Goal: Task Accomplishment & Management: Use online tool/utility

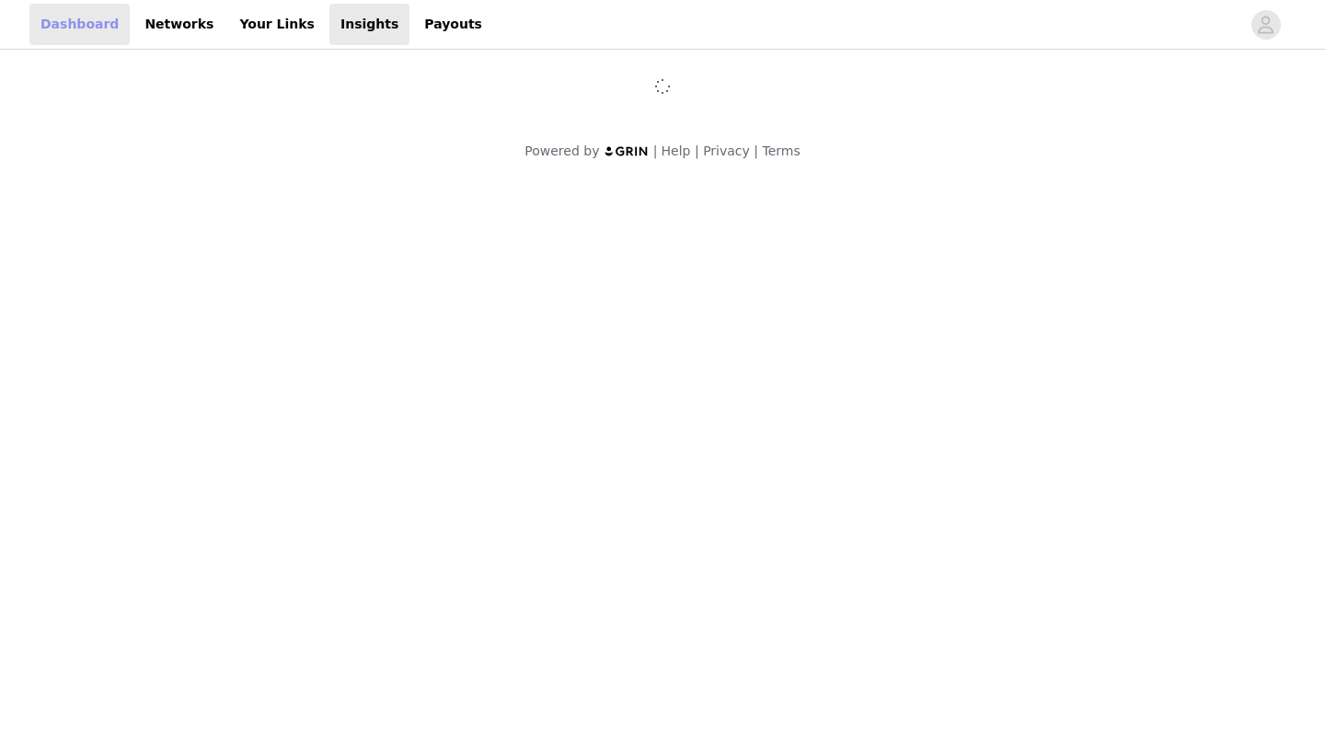
click at [74, 26] on link "Dashboard" at bounding box center [79, 24] width 100 height 41
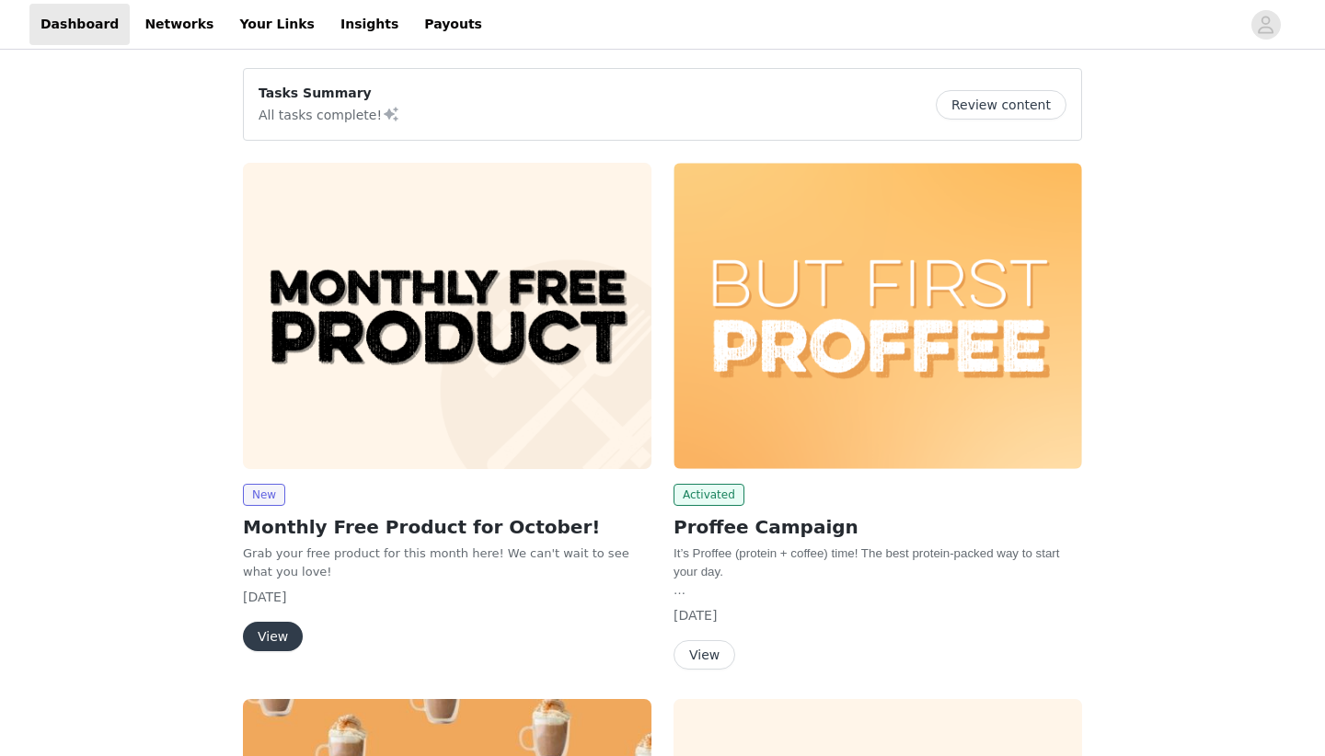
click at [524, 289] on img at bounding box center [447, 316] width 408 height 306
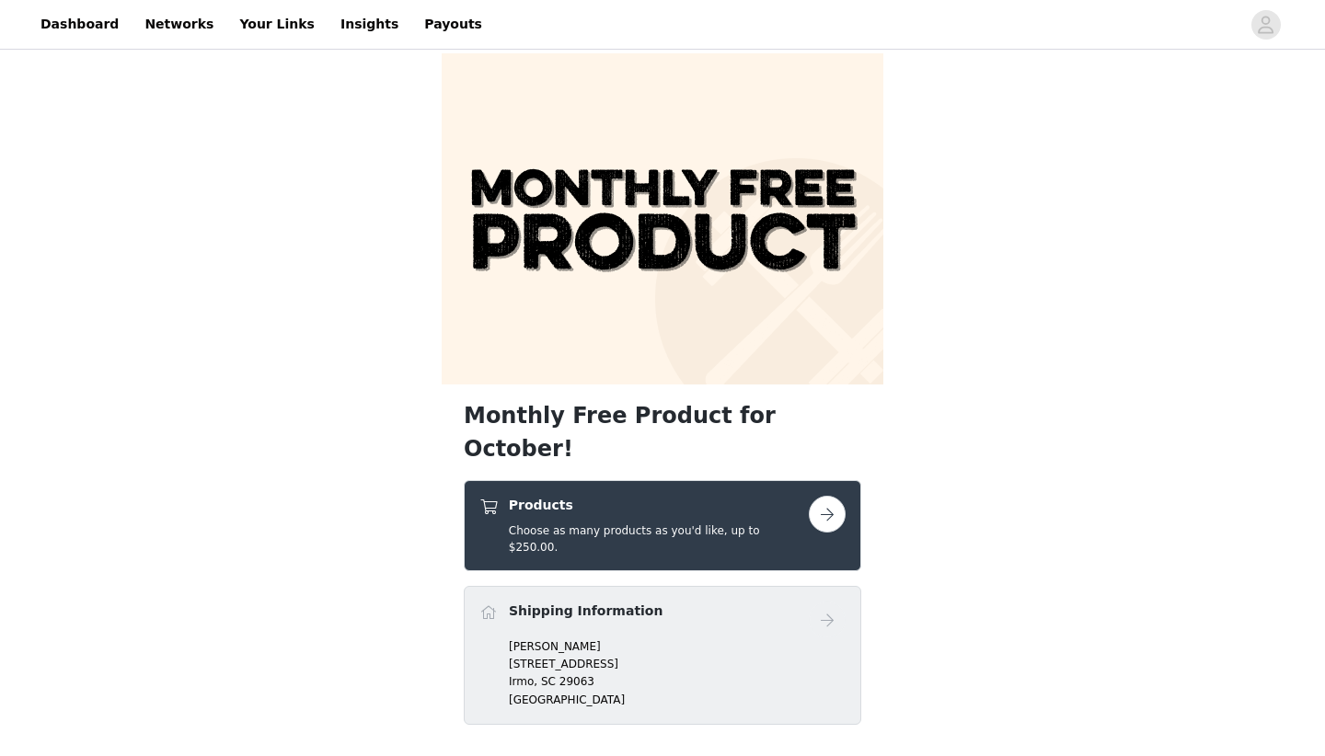
click at [835, 496] on button "button" at bounding box center [827, 514] width 37 height 37
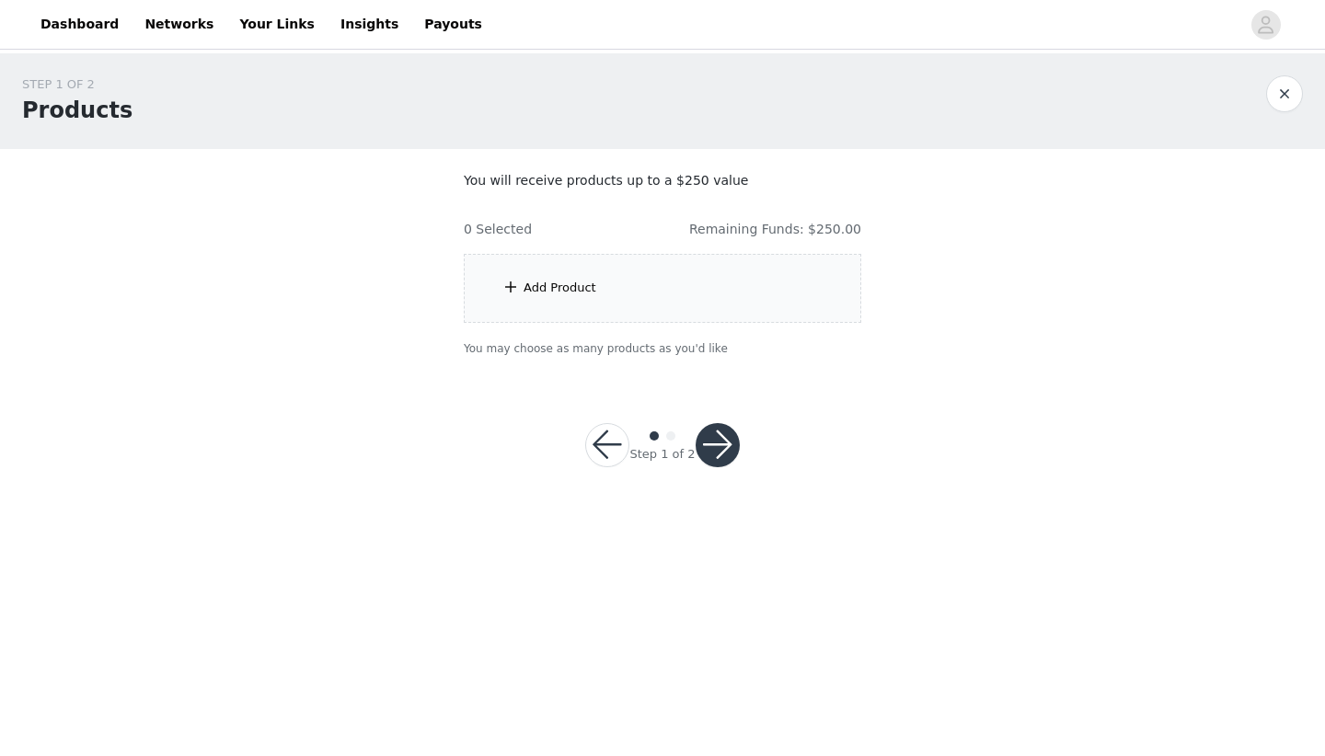
click at [656, 302] on div "Add Product" at bounding box center [662, 288] width 397 height 69
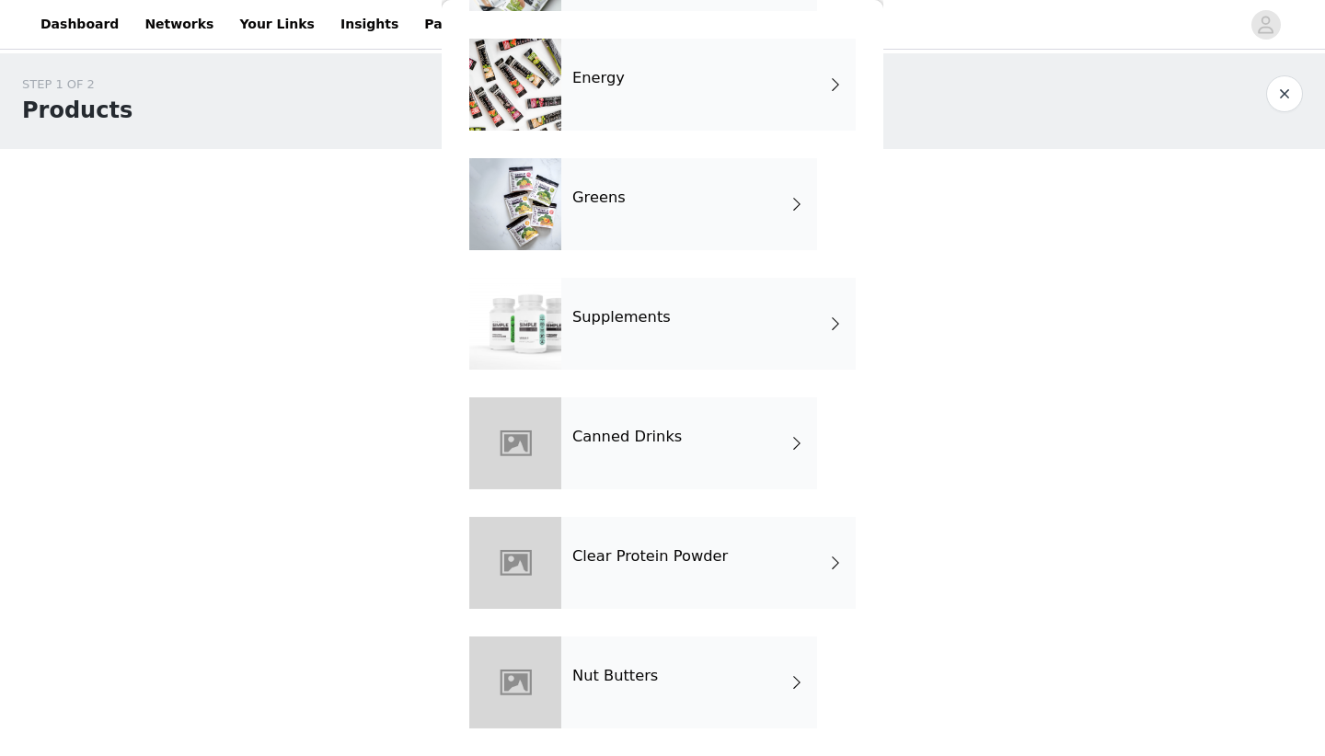
scroll to position [890, 0]
click at [677, 715] on div "Nut Butters" at bounding box center [689, 682] width 256 height 92
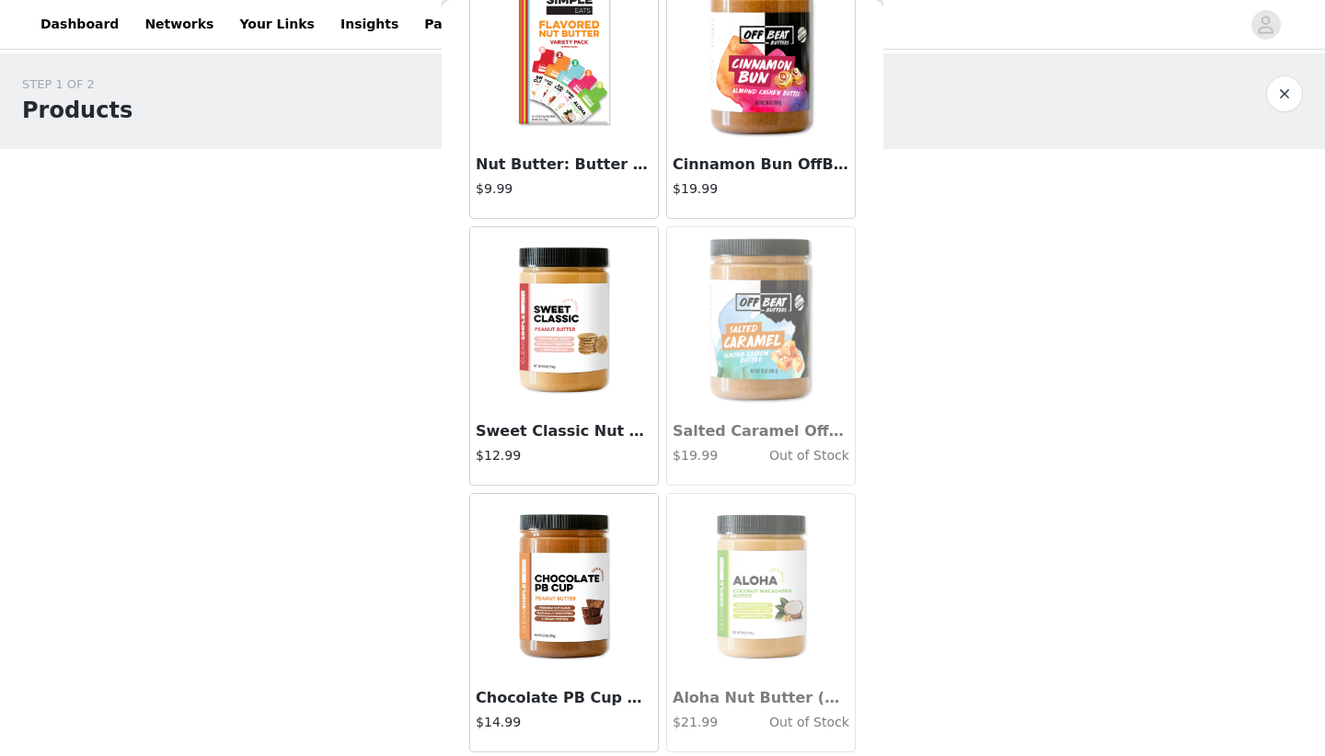
scroll to position [1470, 0]
click at [1013, 390] on div "STEP 1 OF 2 Products You will receive products up to a $250 value 0 Selected Re…" at bounding box center [662, 282] width 1325 height 458
click at [968, 409] on div "STEP 1 OF 2 Products You will receive products up to a $250 value 0 Selected Re…" at bounding box center [662, 282] width 1325 height 458
